Goal: Obtain resource: Download file/media

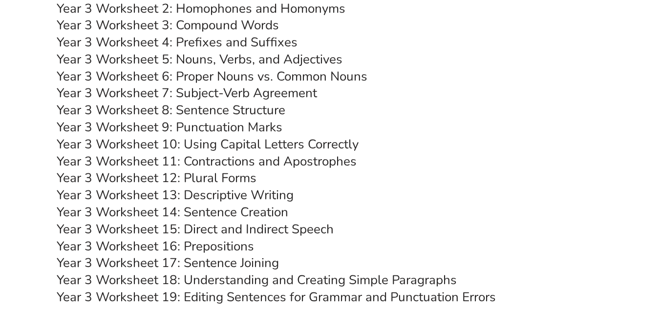
scroll to position [3639, 0]
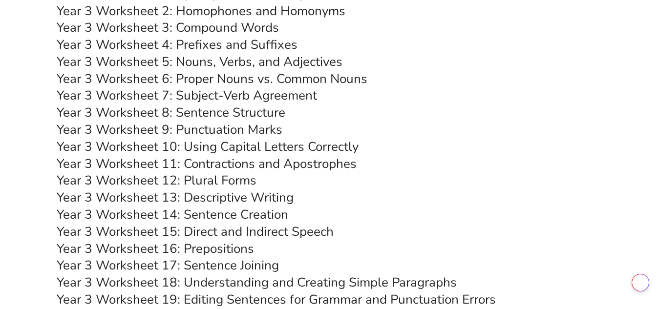
click at [214, 197] on link "Year 3 Worksheet 13: Descriptive Writing" at bounding box center [175, 197] width 237 height 17
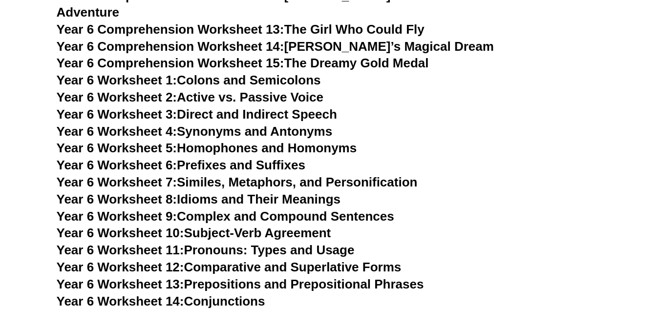
scroll to position [5688, 0]
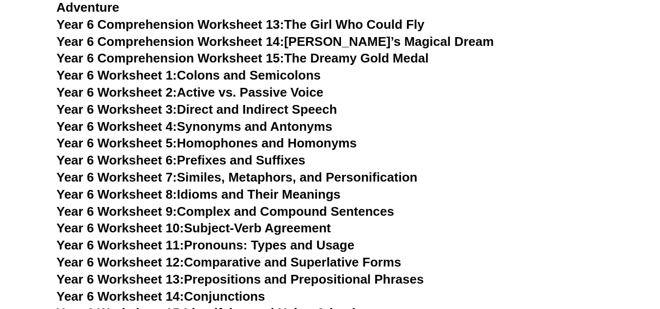
click at [224, 119] on link "Year 6 Worksheet 4: Synonyms and Antonyms" at bounding box center [195, 126] width 276 height 15
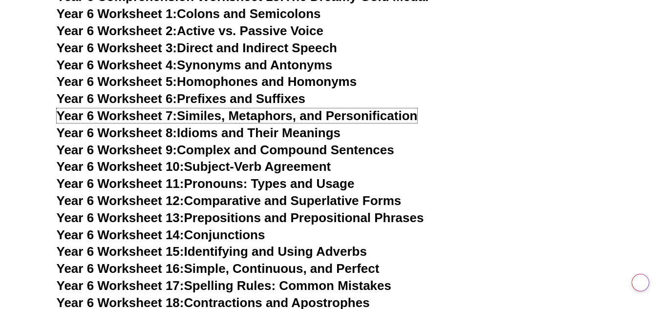
click at [288, 109] on link "Year 6 Worksheet 7: Similes, Metaphors, and Personification" at bounding box center [237, 116] width 361 height 15
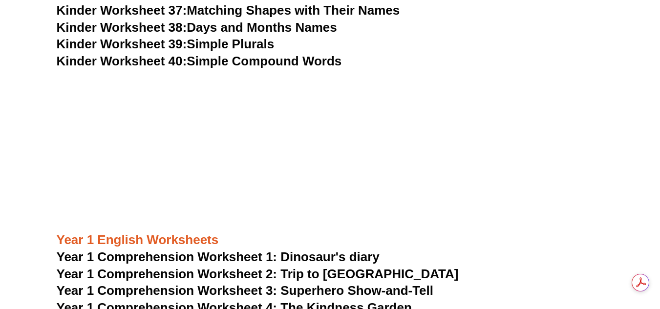
scroll to position [1074, 0]
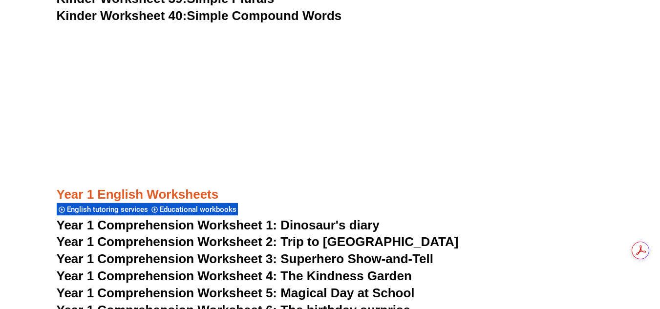
drag, startPoint x: 603, startPoint y: 0, endPoint x: 1, endPoint y: 191, distance: 631.2
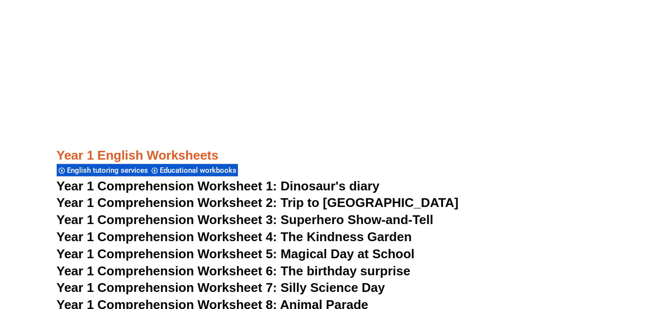
scroll to position [1114, 0]
